Goal: Check status: Check status

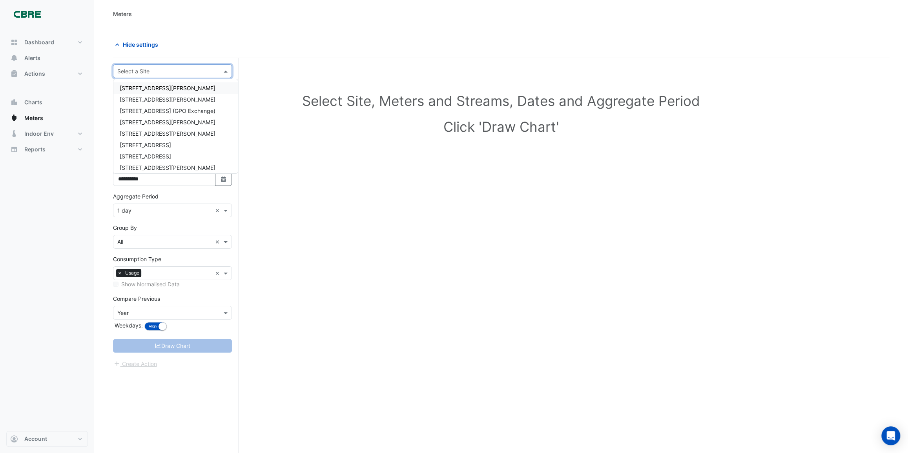
click at [208, 69] on input "text" at bounding box center [164, 72] width 95 height 8
click at [149, 163] on div "[STREET_ADDRESS][PERSON_NAME]" at bounding box center [175, 167] width 124 height 11
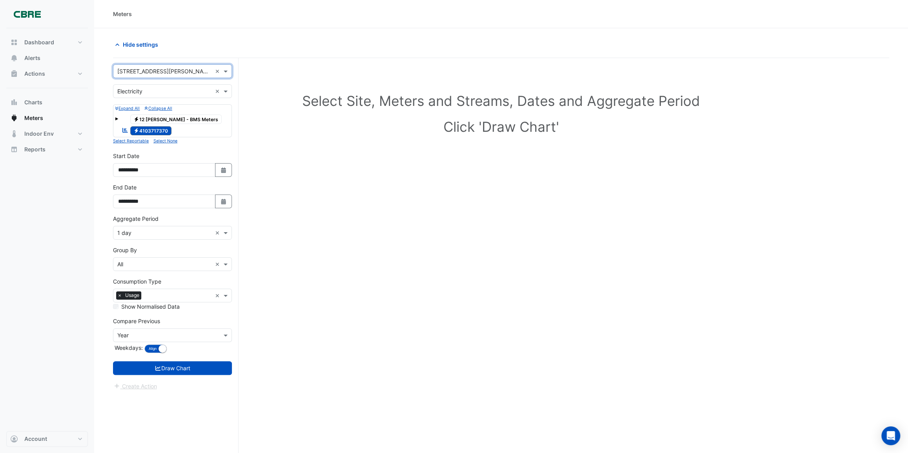
click at [115, 117] on span at bounding box center [116, 118] width 3 height 3
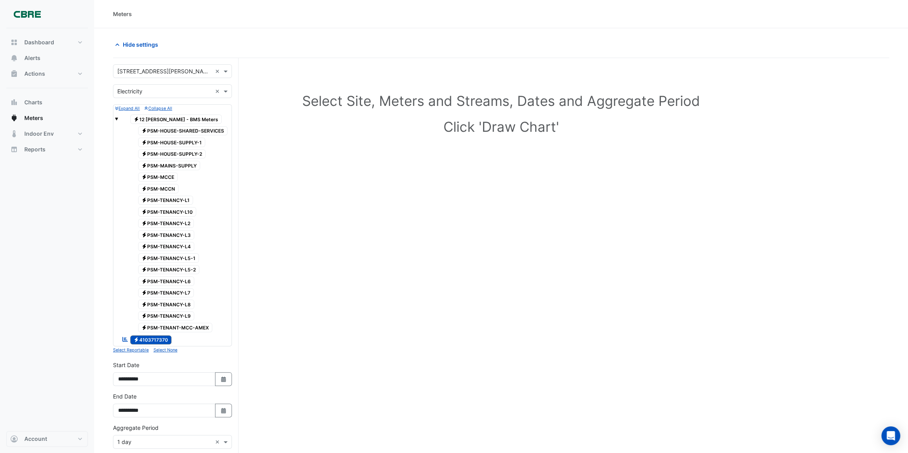
click at [115, 117] on span at bounding box center [116, 118] width 3 height 3
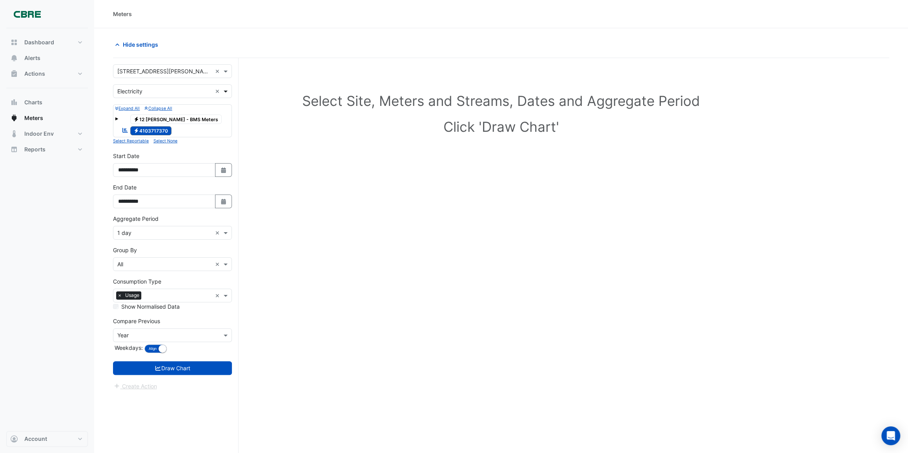
click at [224, 91] on span at bounding box center [227, 91] width 10 height 8
click at [145, 129] on div "Water" at bounding box center [172, 130] width 118 height 11
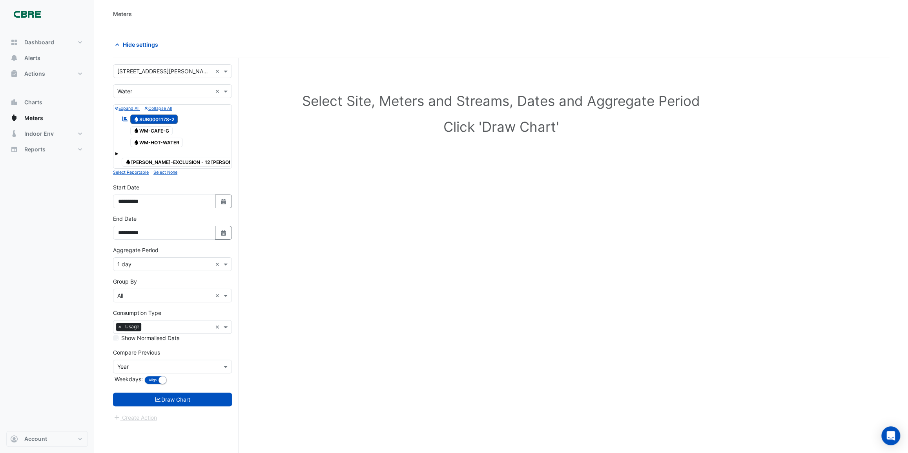
click at [124, 119] on icon at bounding box center [124, 119] width 5 height 5
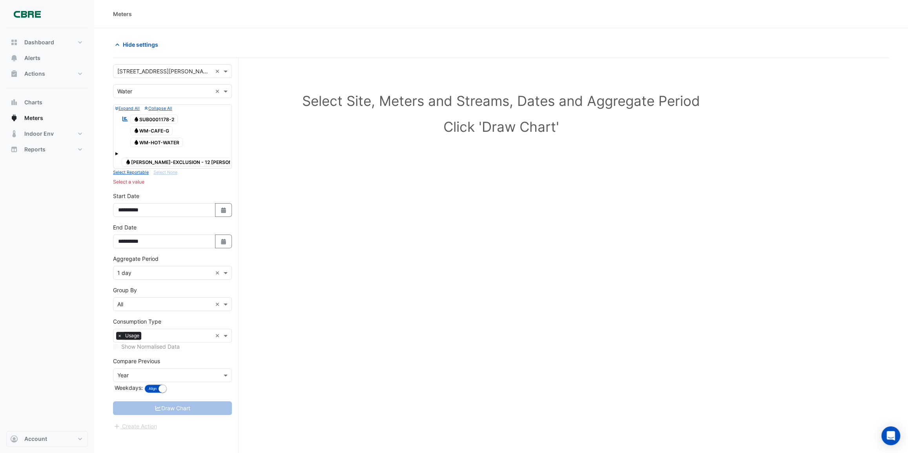
click at [124, 119] on icon at bounding box center [124, 119] width 5 height 5
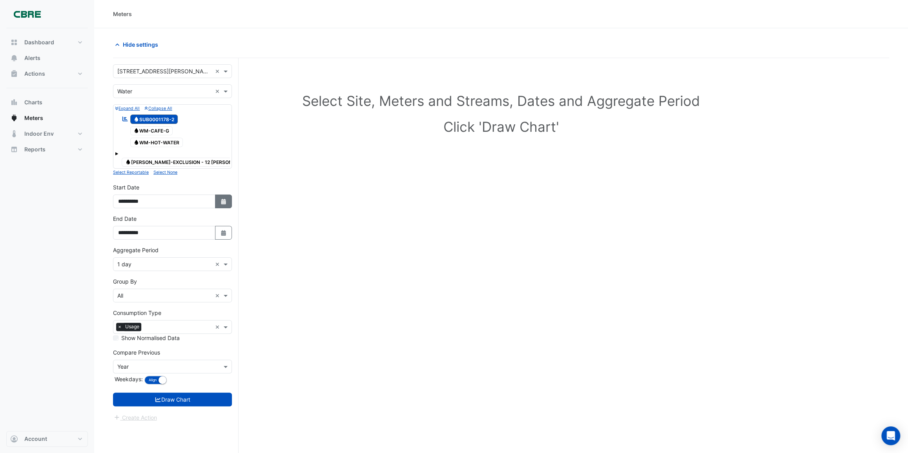
click at [226, 199] on icon "button" at bounding box center [223, 201] width 5 height 5
select select "*"
select select "****"
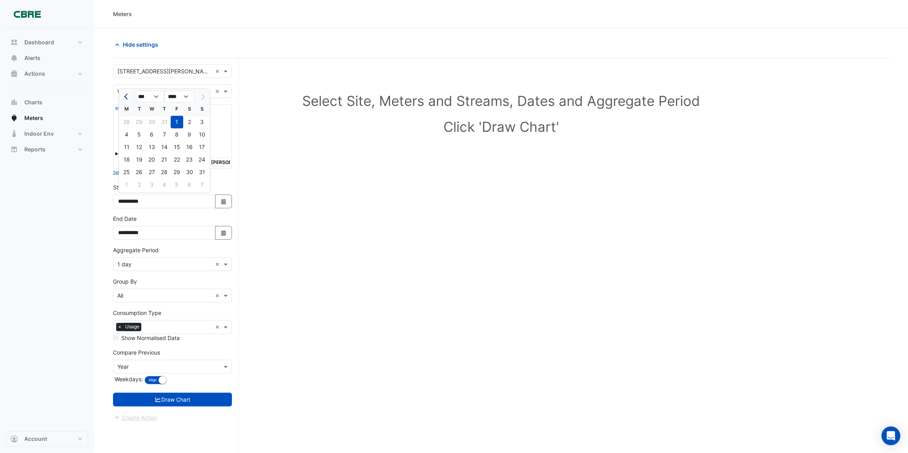
click at [126, 98] on span "Previous month" at bounding box center [127, 97] width 6 height 6
click at [126, 97] on span "Previous month" at bounding box center [127, 97] width 6 height 6
select select "*"
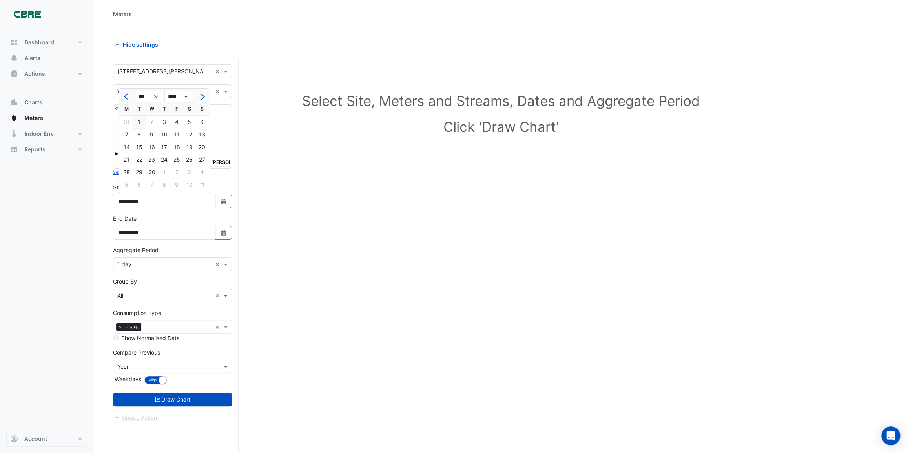
click at [139, 122] on div "1" at bounding box center [139, 122] width 13 height 13
type input "**********"
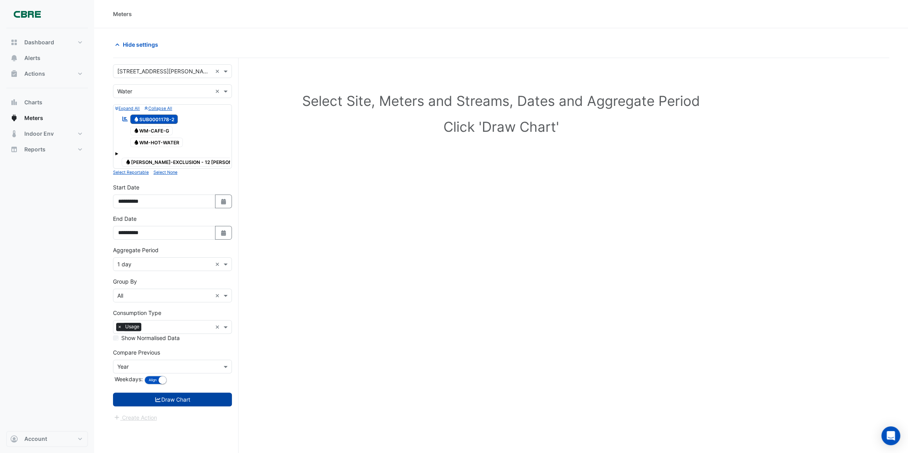
click at [168, 401] on button "Draw Chart" at bounding box center [172, 400] width 119 height 14
